Goal: Task Accomplishment & Management: Use online tool/utility

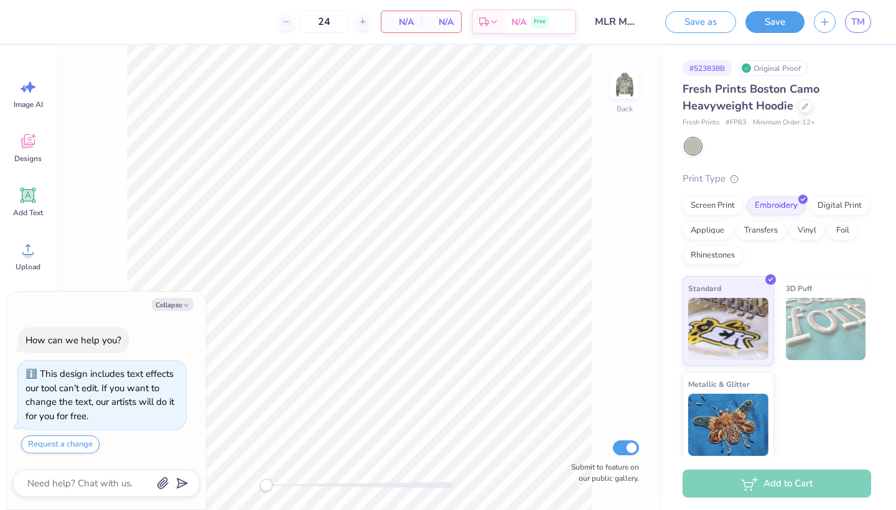
scroll to position [4, 0]
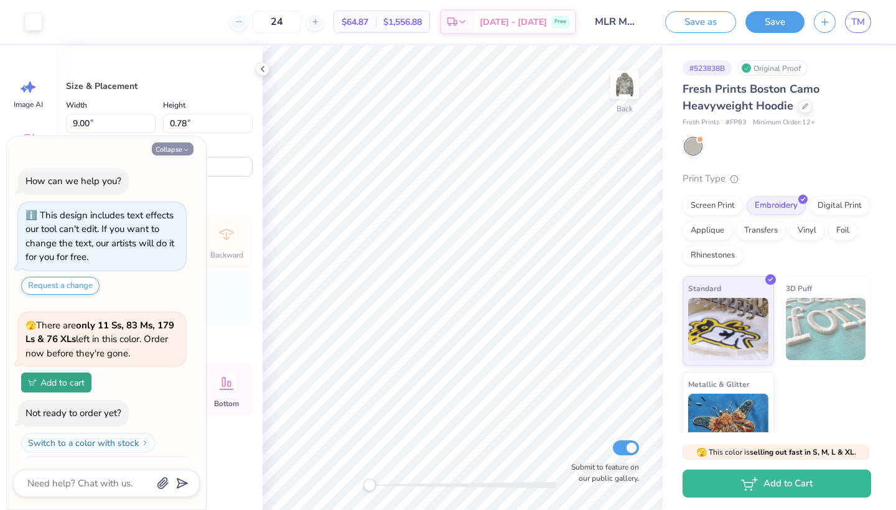
click at [189, 150] on icon "button" at bounding box center [185, 149] width 7 height 7
type textarea "x"
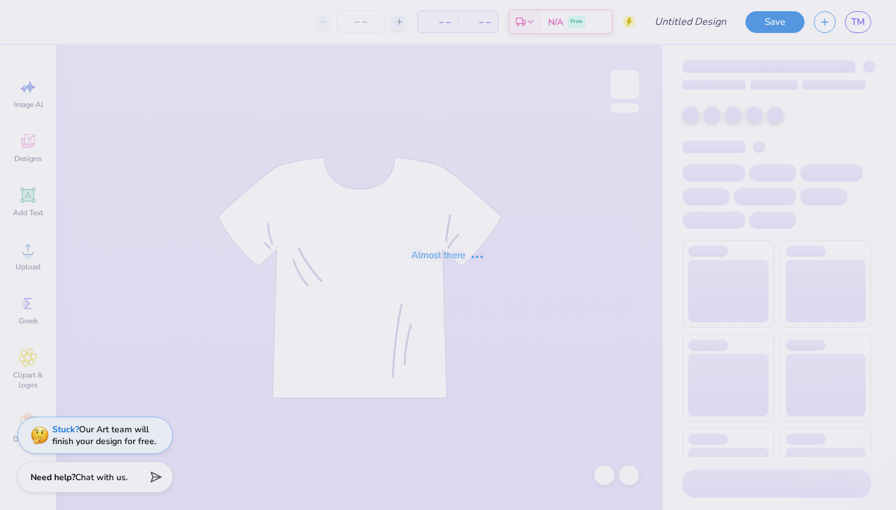
type input "MLR Merch!"
type input "24"
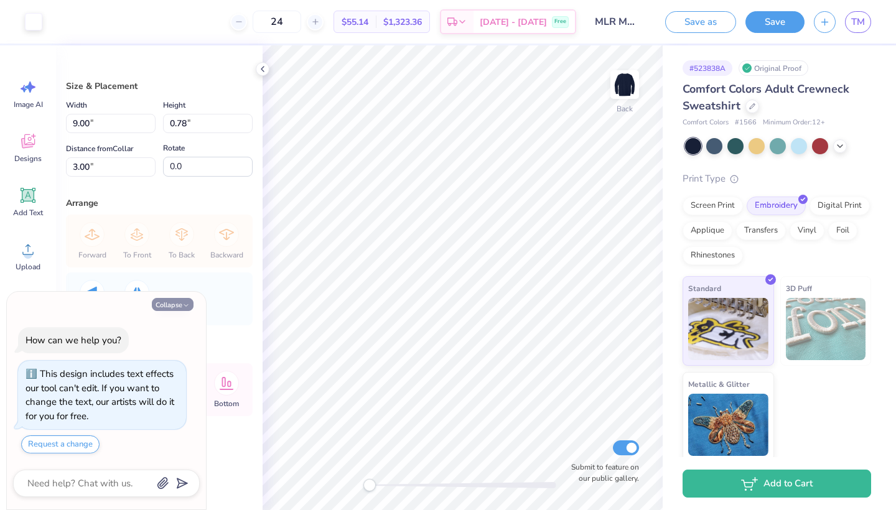
click at [179, 306] on button "Collapse" at bounding box center [173, 304] width 42 height 13
type textarea "x"
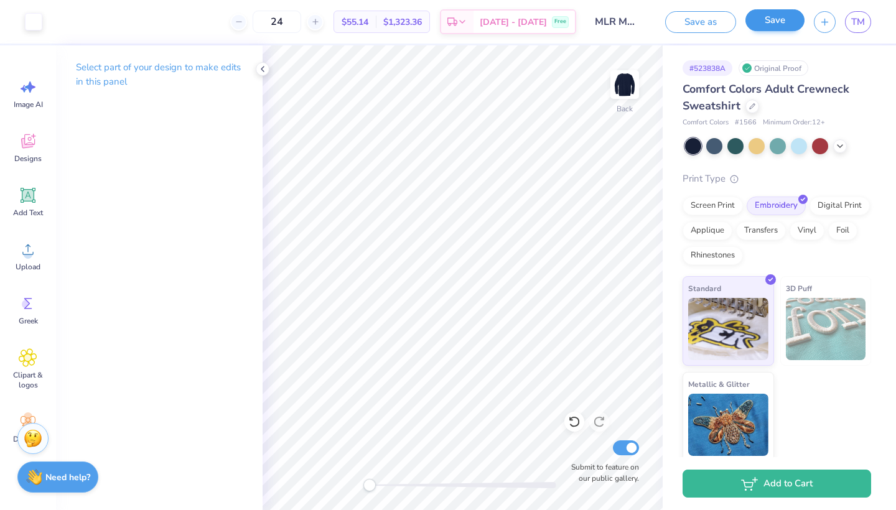
click at [777, 29] on button "Save" at bounding box center [775, 20] width 59 height 22
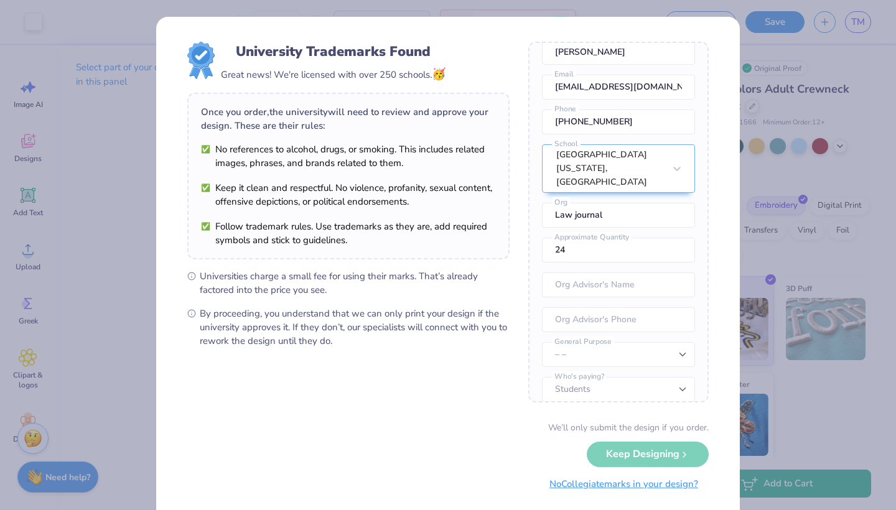
scroll to position [55, 0]
click at [612, 484] on button "No Collegiate marks in your design?" at bounding box center [624, 485] width 170 height 26
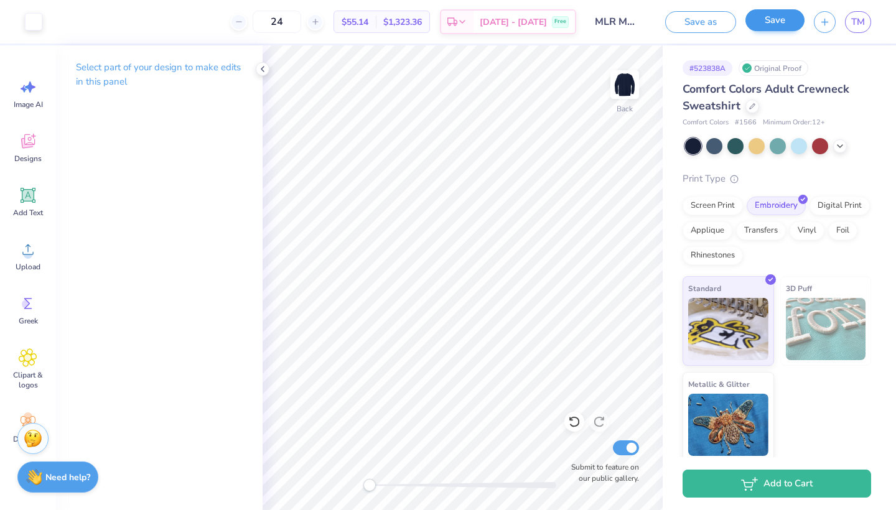
click at [784, 26] on button "Save" at bounding box center [775, 20] width 59 height 22
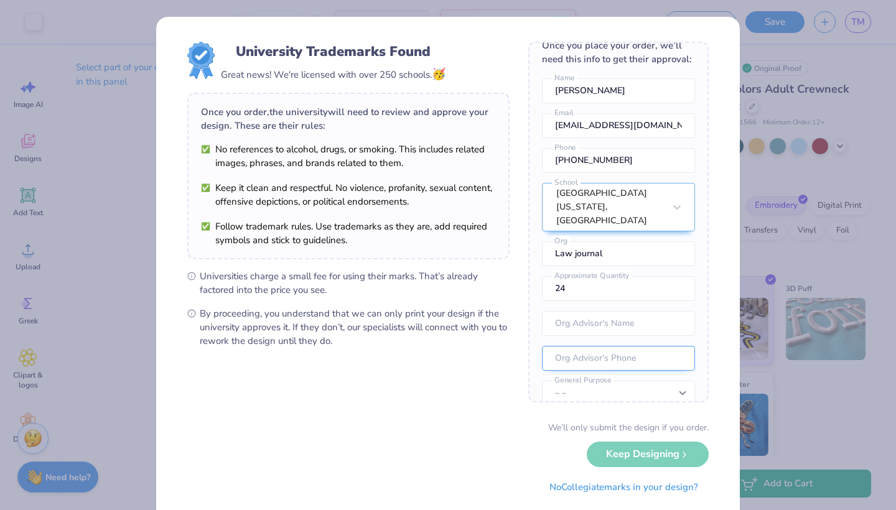
scroll to position [14, 0]
click at [659, 205] on div "University of Minnesota, Twin Cities" at bounding box center [618, 209] width 153 height 49
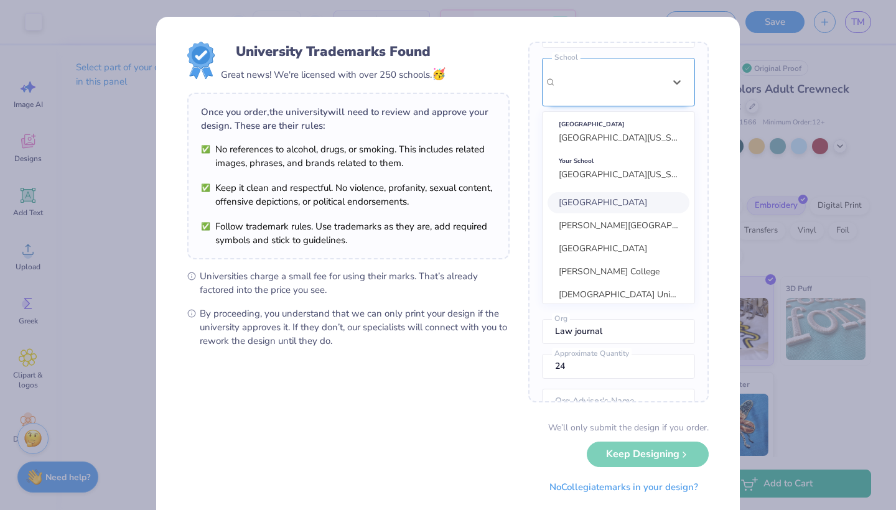
scroll to position [149, 0]
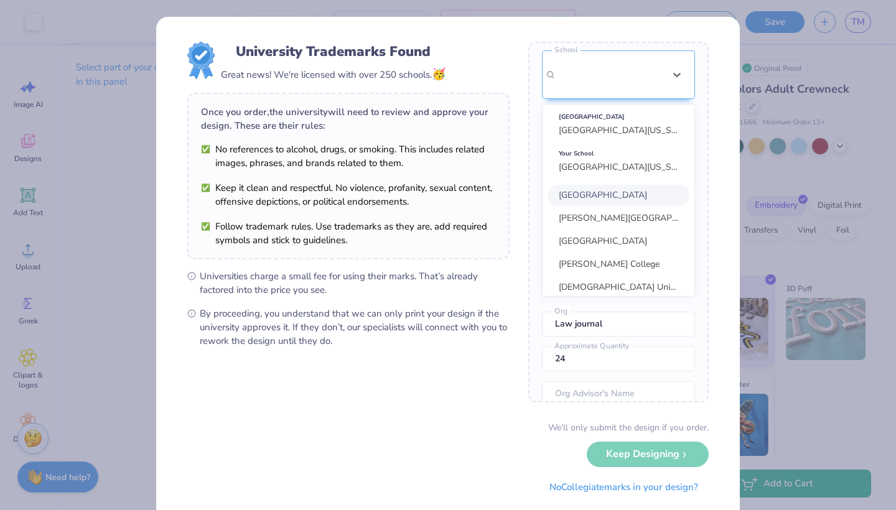
click at [728, 161] on div "University Trademarks Found Great news! We're licensed with over 250 schools. 🥳…" at bounding box center [448, 271] width 584 height 508
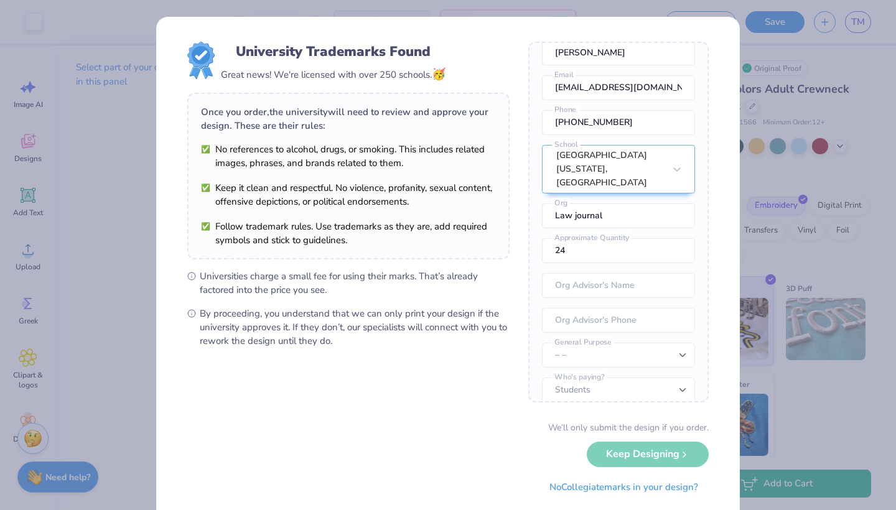
click at [637, 449] on div "We’ll only submit the design if you order. Keep Designing No Collegiate marks i…" at bounding box center [448, 460] width 522 height 78
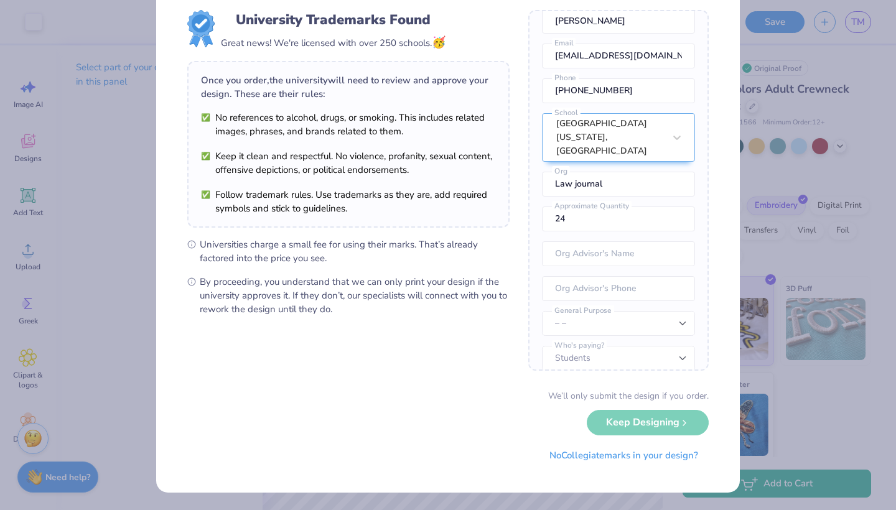
scroll to position [31, 0]
click at [631, 451] on button "No Collegiate marks in your design?" at bounding box center [624, 454] width 170 height 26
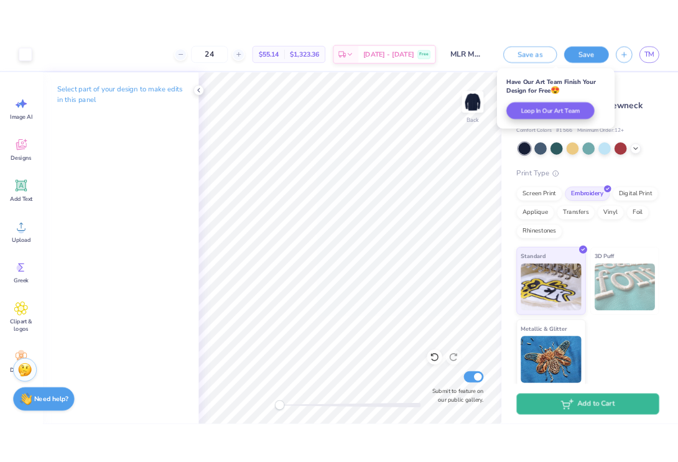
scroll to position [0, 0]
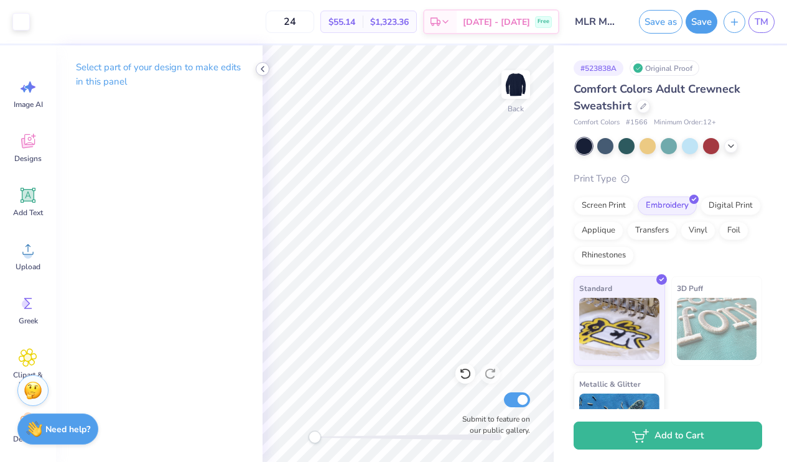
click at [263, 69] on icon at bounding box center [263, 69] width 10 height 10
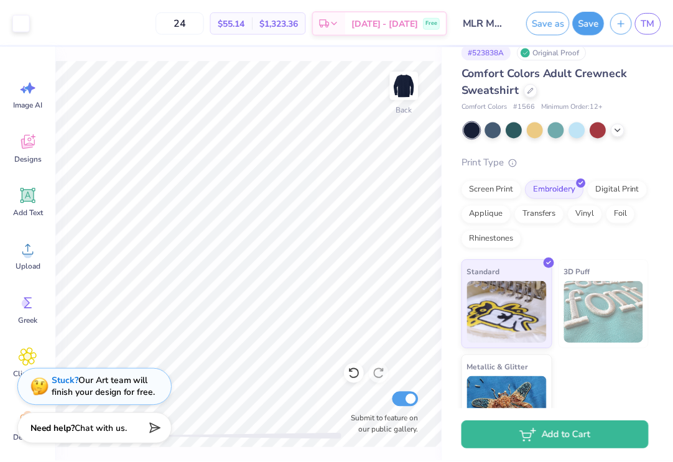
scroll to position [16, 0]
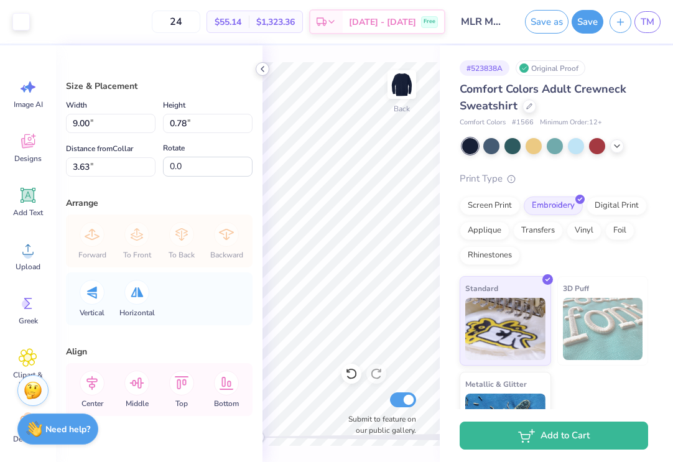
click at [263, 72] on icon at bounding box center [263, 69] width 10 height 10
click at [257, 184] on div "Art colors 24 $55.14 Per Item $1,323.36 Total Est. Delivery Oct 5 - 8 Free Desi…" at bounding box center [336, 231] width 673 height 462
click at [259, 65] on icon at bounding box center [263, 69] width 10 height 10
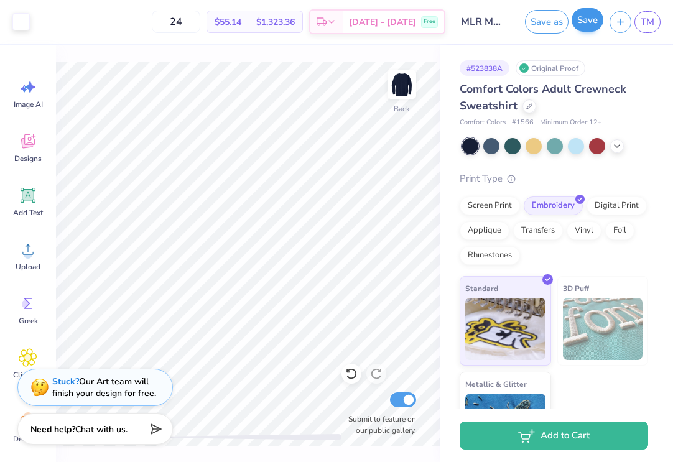
click at [594, 17] on button "Save" at bounding box center [588, 20] width 32 height 24
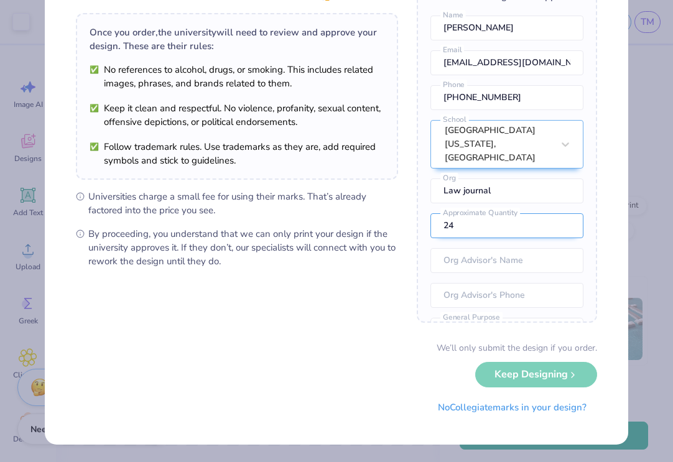
scroll to position [79, 0]
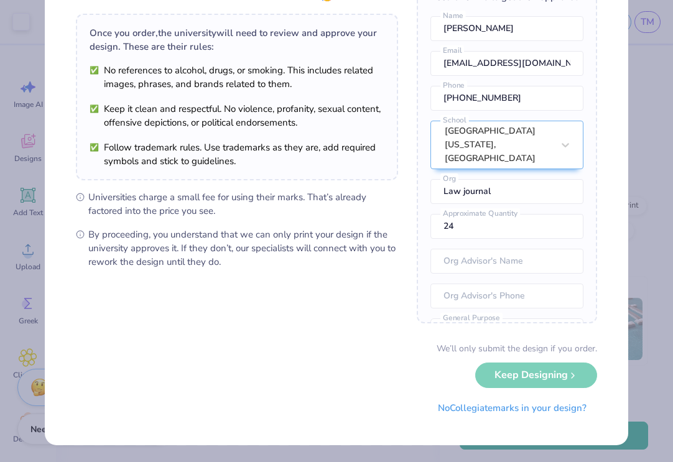
click at [599, 134] on div "University Trademarks Found Great news! We're licensed with over 250 schools. 🥳…" at bounding box center [337, 192] width 584 height 508
click at [557, 146] on div at bounding box center [566, 145] width 22 height 22
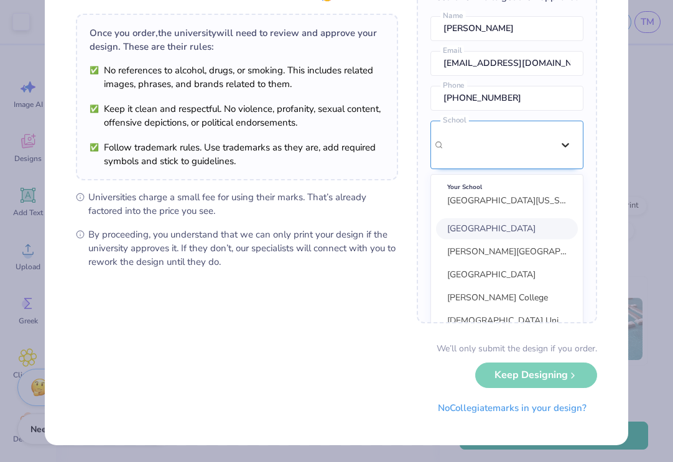
scroll to position [65, 0]
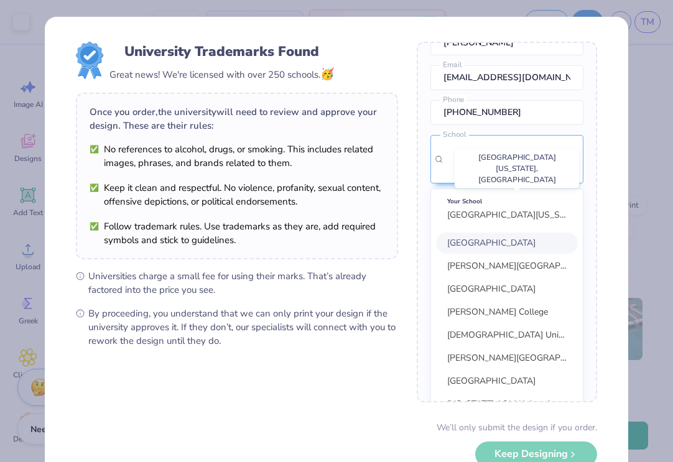
click at [534, 209] on span "University of Minnesota, Twin Cities" at bounding box center [562, 215] width 228 height 12
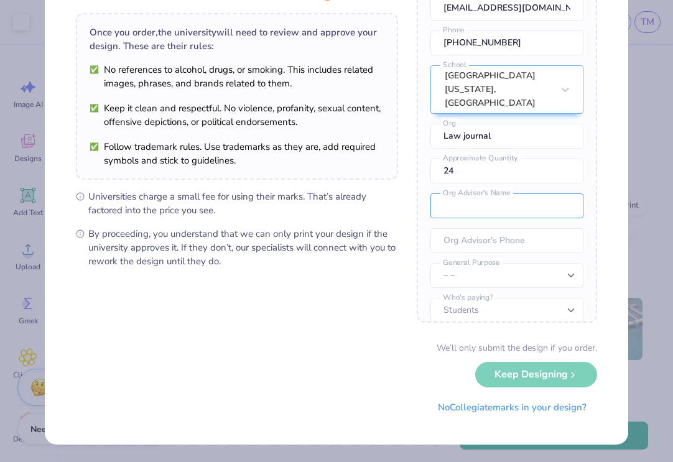
scroll to position [79, 0]
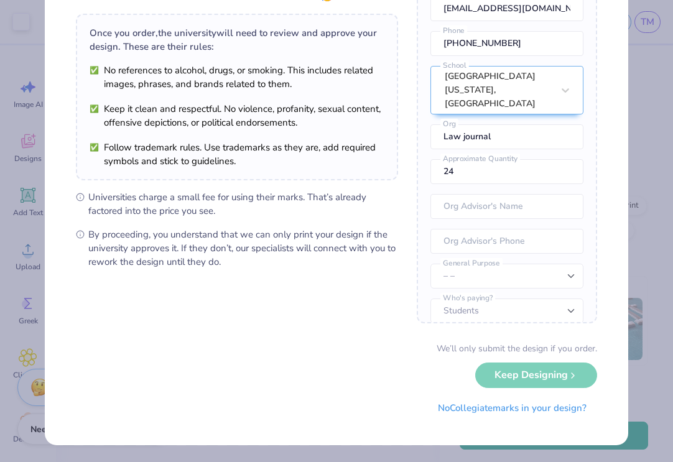
click at [533, 379] on div "We’ll only submit the design if you order. Keep Designing No Collegiate marks i…" at bounding box center [337, 381] width 522 height 78
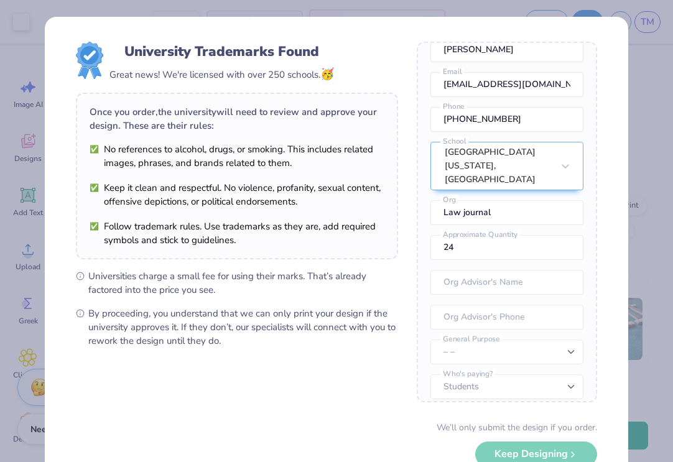
scroll to position [55, 0]
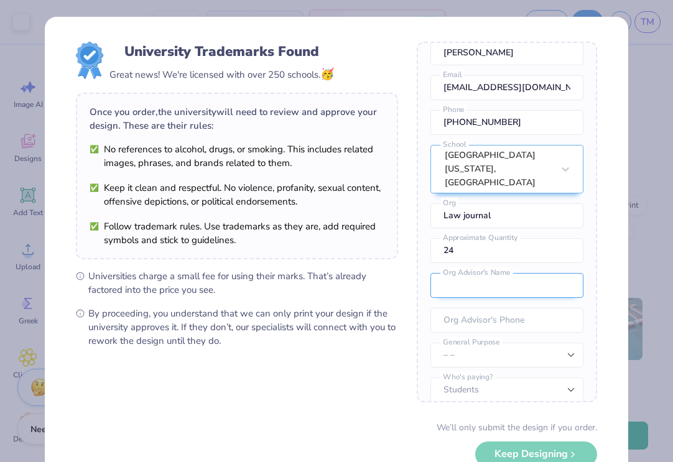
click at [512, 273] on input "text" at bounding box center [507, 285] width 153 height 25
type input "N/A"
select select "Member apparel for registered Student Organization / Department / School"
click at [525, 420] on form "University Trademarks Found Great news! We're licensed with over 250 schools. 🥳…" at bounding box center [337, 271] width 522 height 458
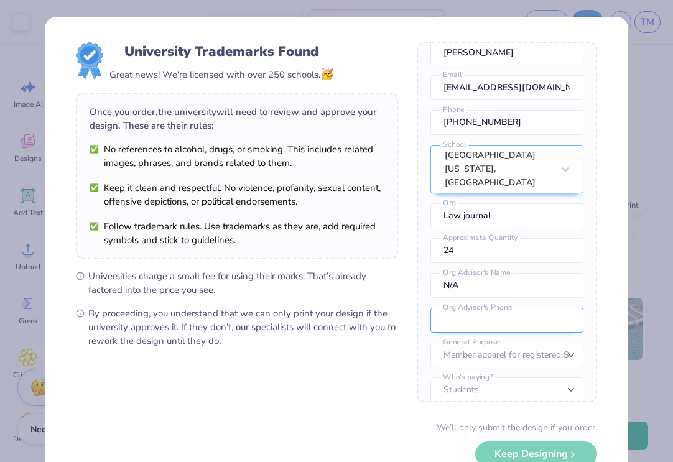
click at [507, 310] on input "tel" at bounding box center [507, 320] width 153 height 25
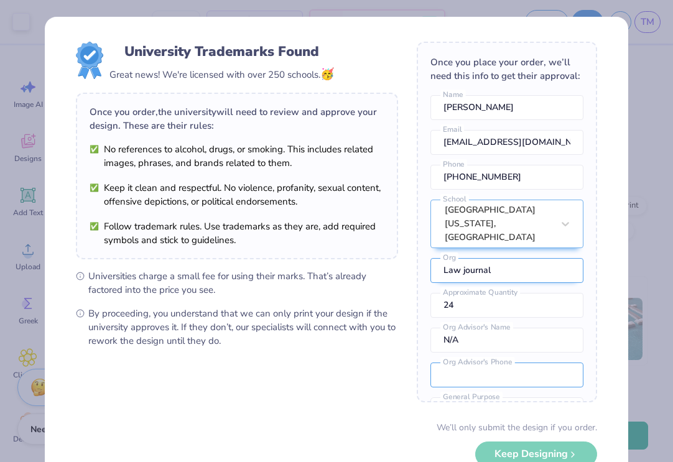
scroll to position [0, 0]
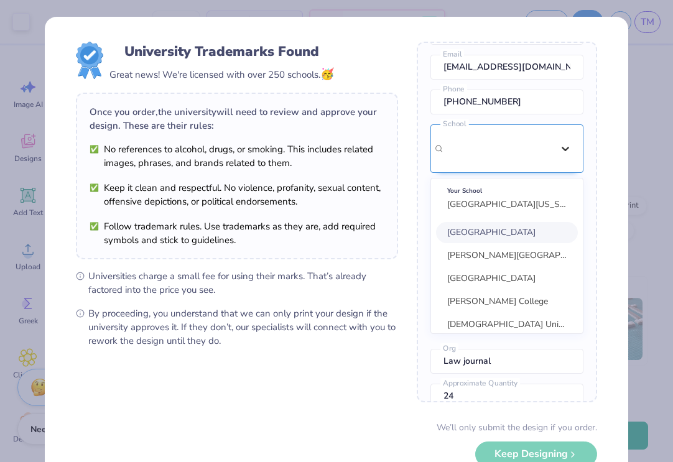
click at [570, 224] on div "option focused, 1 of 30. 30 results available. Use Up and Down to choose option…" at bounding box center [507, 229] width 153 height 210
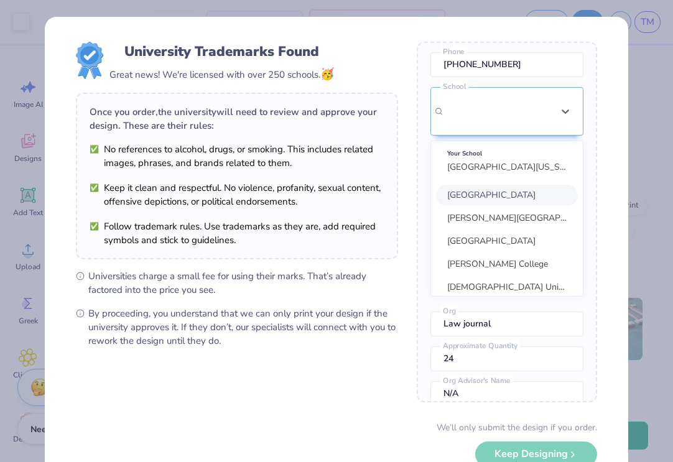
scroll to position [113, 0]
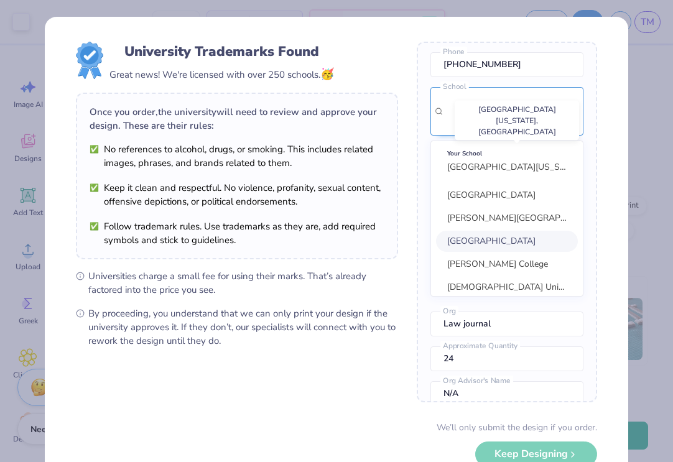
click at [482, 161] on span "University of Minnesota, Twin Cities" at bounding box center [562, 167] width 228 height 12
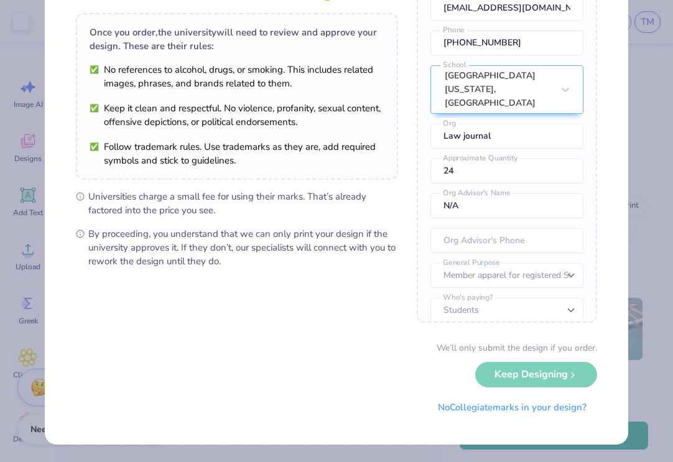
scroll to position [79, 0]
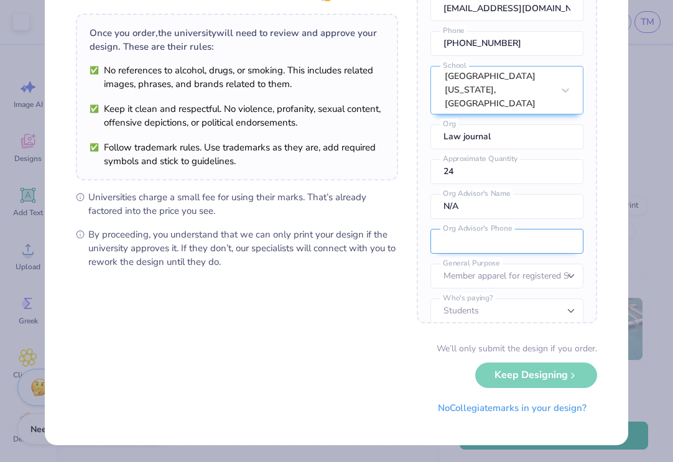
click at [481, 229] on input "tel" at bounding box center [507, 241] width 153 height 25
type input "(701) 840-9100"
click at [447, 357] on div "We’ll only submit the design if you order. Keep Designing No Collegiate marks i…" at bounding box center [337, 381] width 522 height 78
click at [553, 375] on div "We’ll only submit the design if you order. Keep Designing No Collegiate marks i…" at bounding box center [337, 381] width 522 height 78
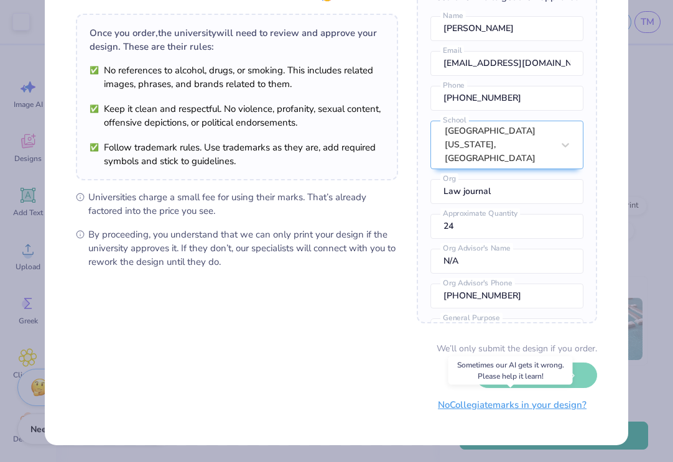
click at [451, 405] on button "No Collegiate marks in your design?" at bounding box center [513, 406] width 170 height 26
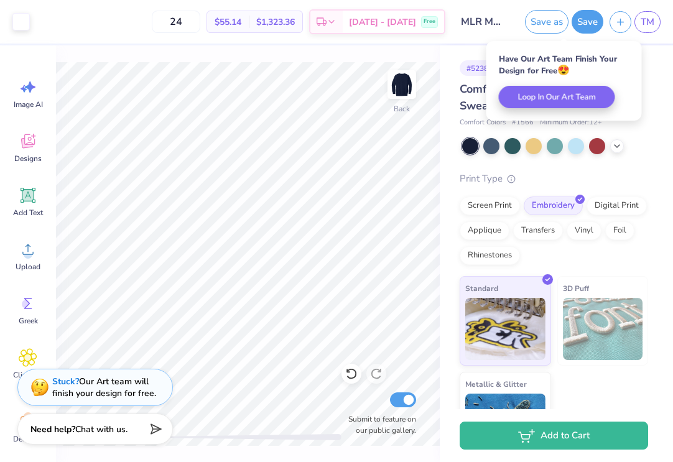
scroll to position [0, 0]
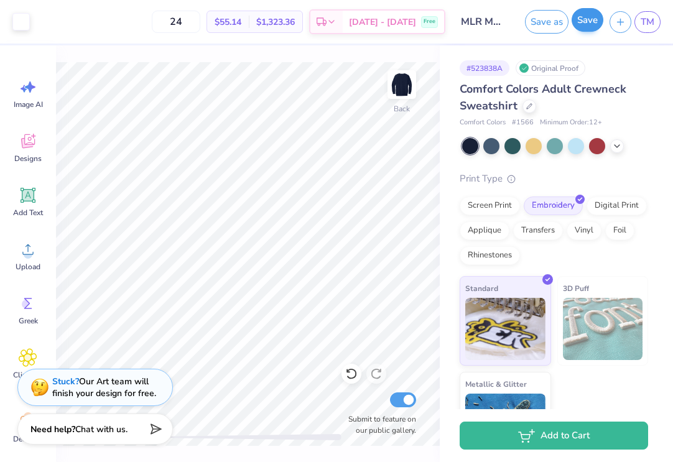
click at [587, 21] on button "Save" at bounding box center [588, 20] width 32 height 24
